Goal: Task Accomplishment & Management: Use online tool/utility

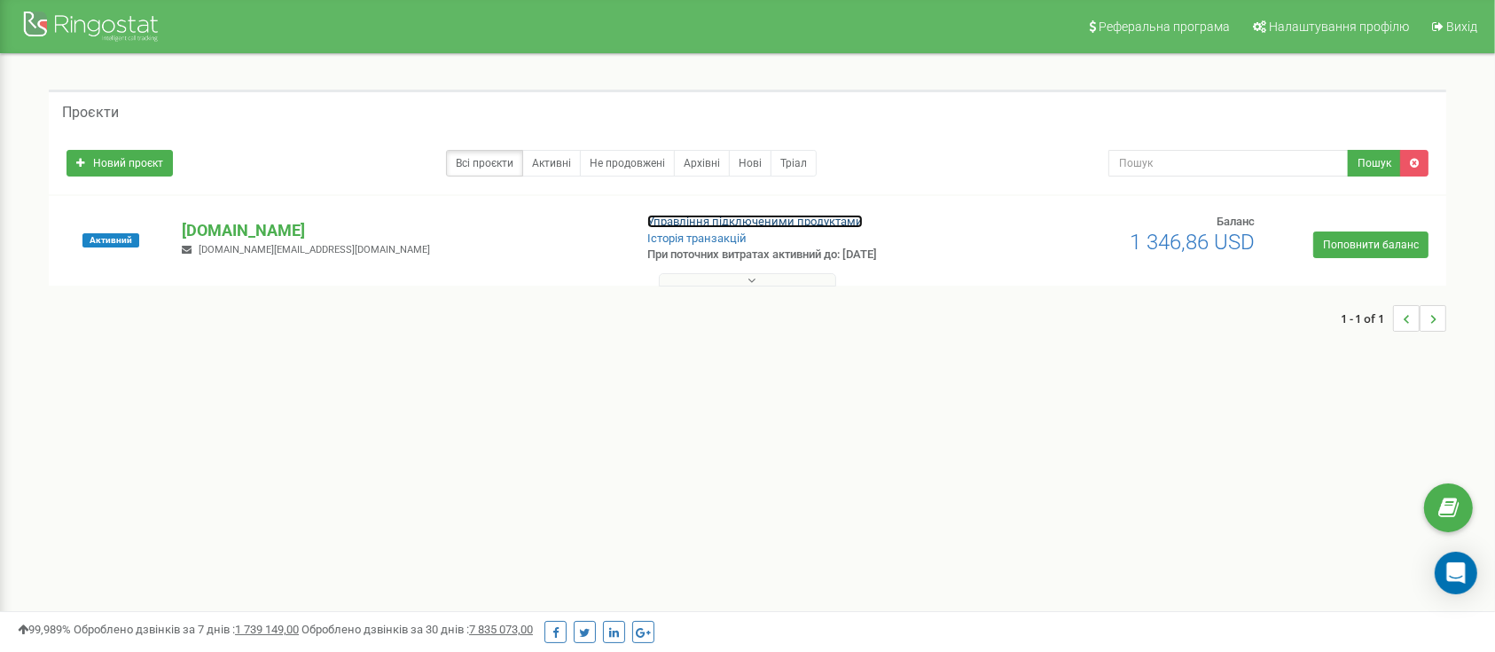
click at [657, 223] on link "Управління підключеними продуктами" at bounding box center [754, 221] width 215 height 13
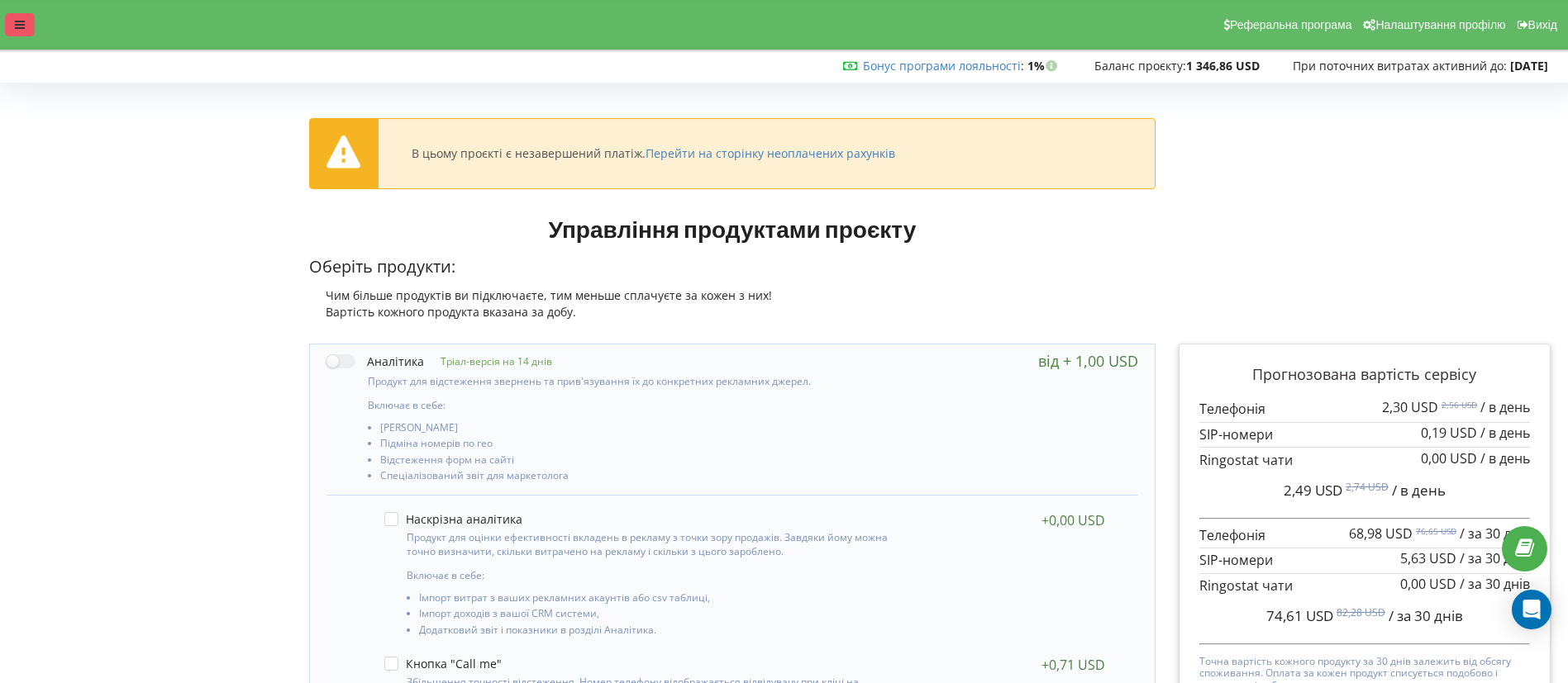
click at [26, 24] on div at bounding box center [20, 24] width 30 height 23
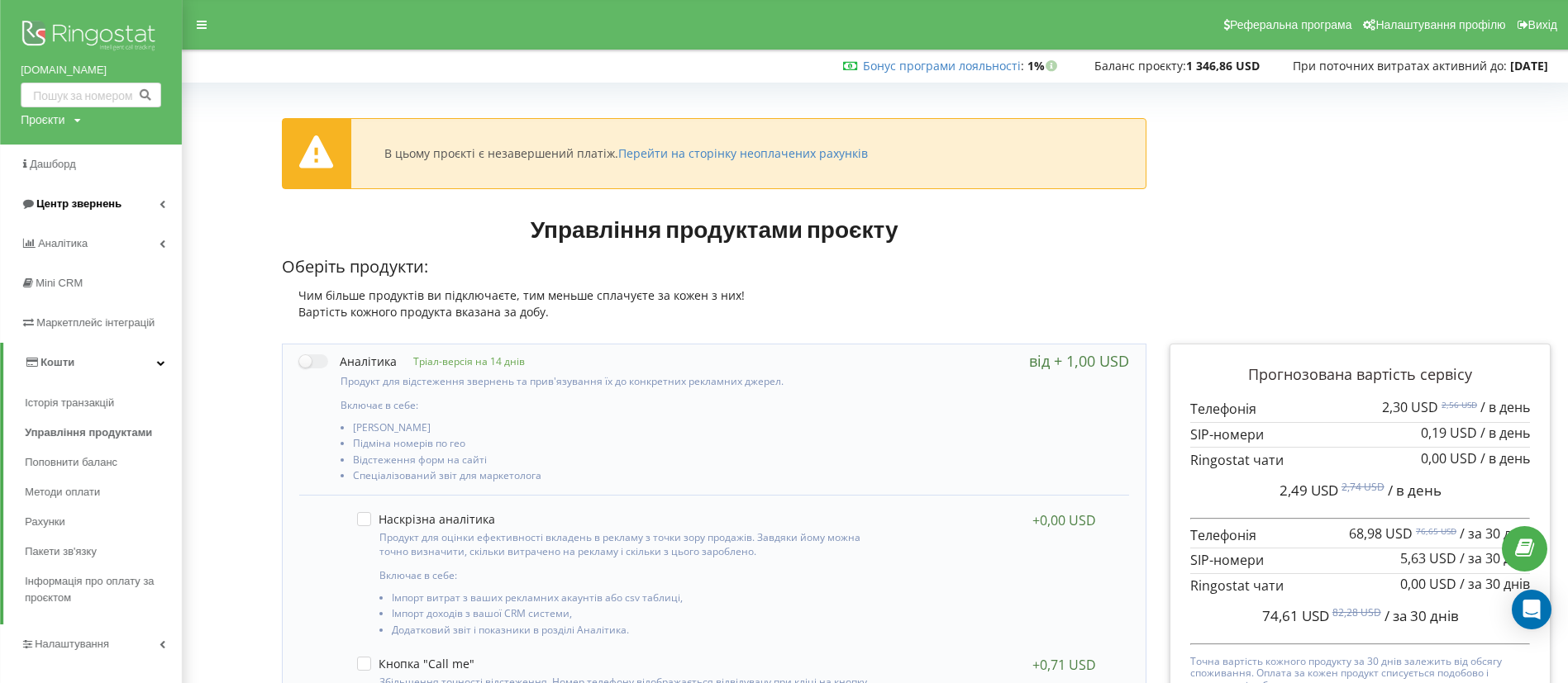
click at [77, 200] on span "Центр звернень" at bounding box center [78, 203] width 85 height 12
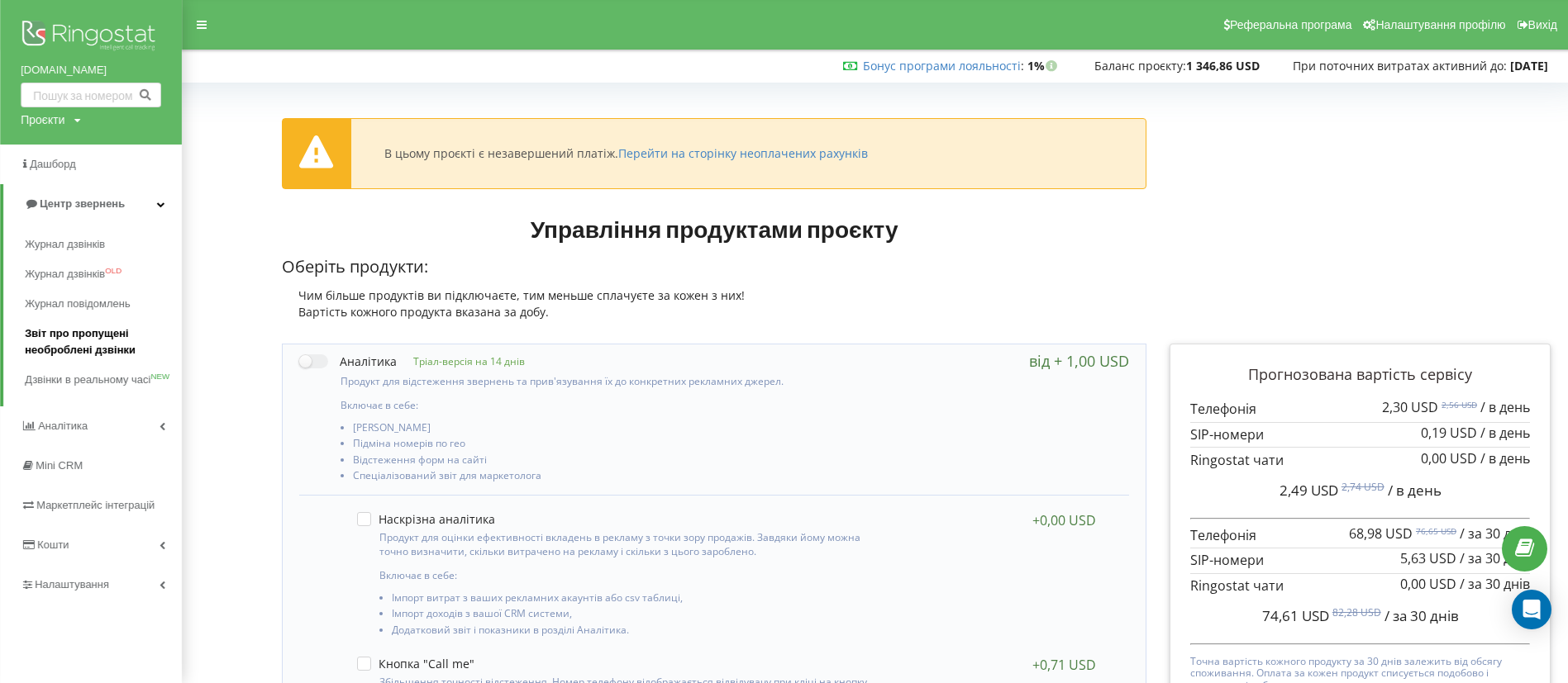
click at [50, 345] on span "Звіт про пропущені необроблені дзвінки" at bounding box center [100, 341] width 149 height 33
